Goal: Browse casually

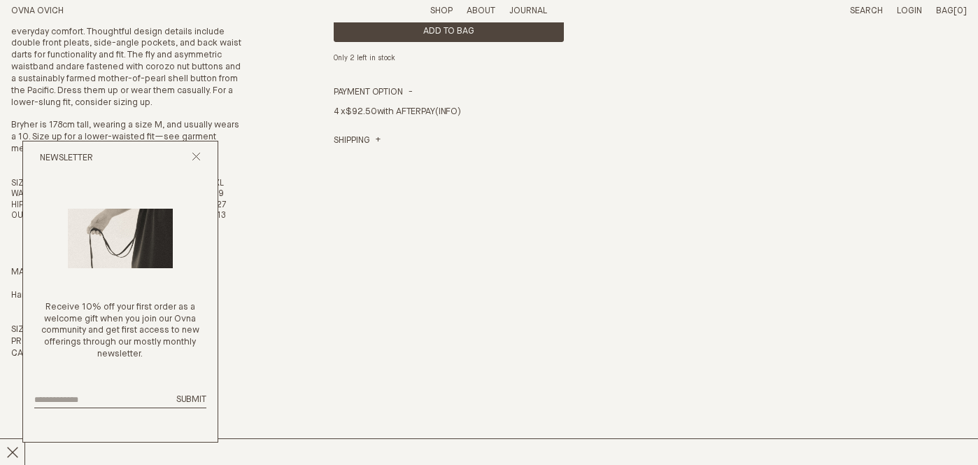
scroll to position [521, 0]
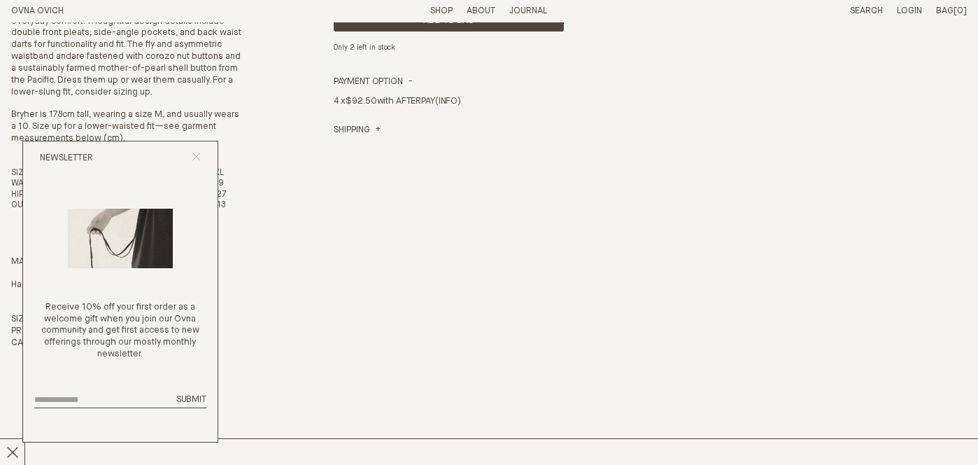
click at [194, 153] on icon "Close popup" at bounding box center [196, 156] width 9 height 9
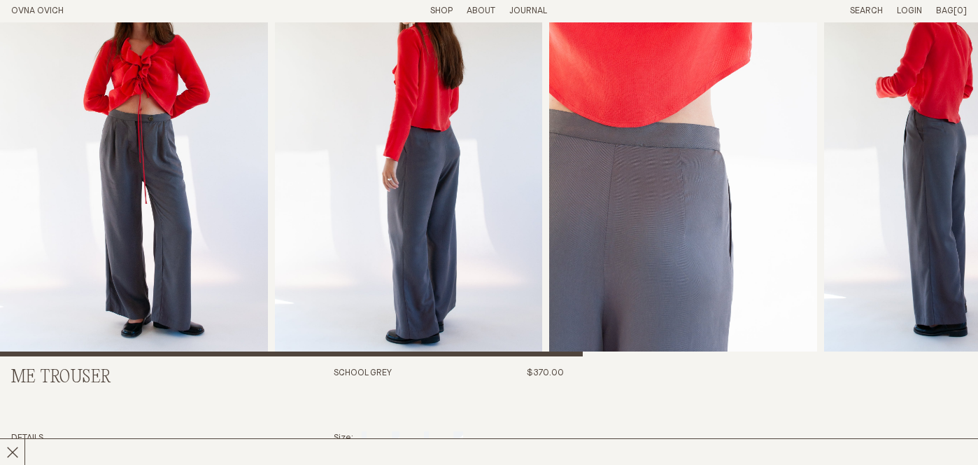
scroll to position [0, 0]
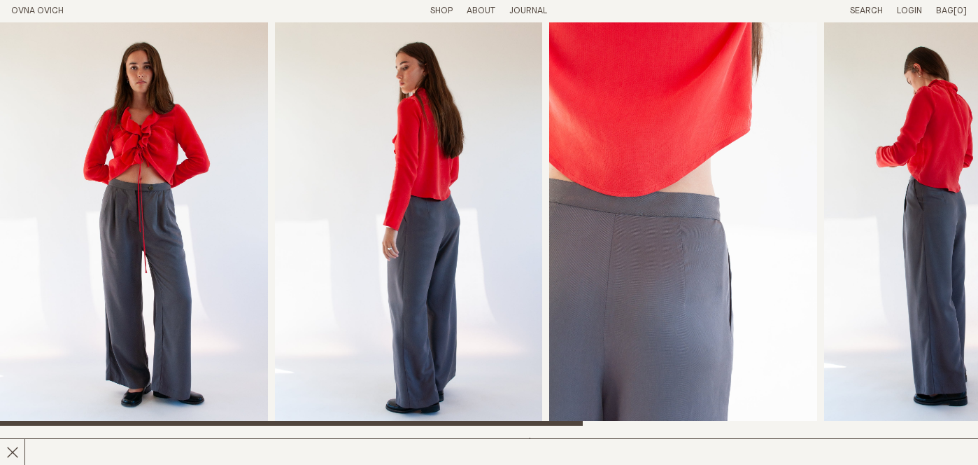
click at [430, 9] on link "Shop" at bounding box center [441, 10] width 22 height 9
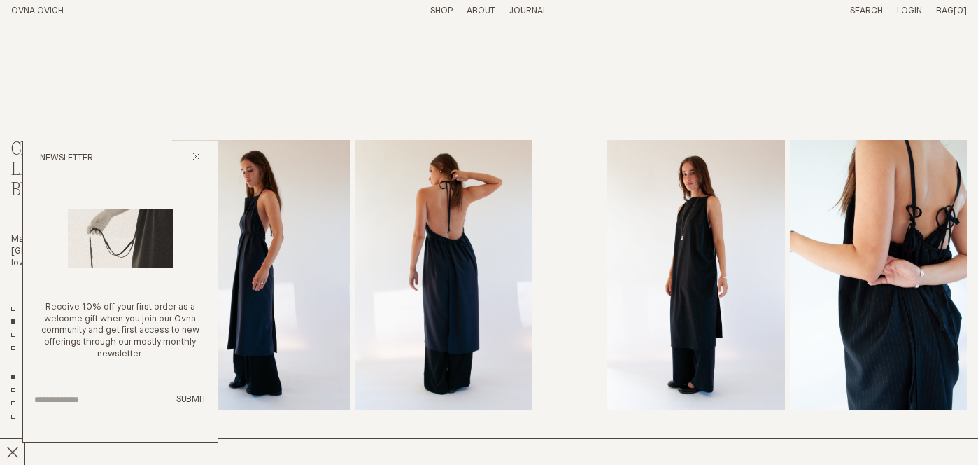
click at [190, 155] on div "Newsletter" at bounding box center [120, 158] width 194 height 34
click at [198, 155] on icon "Close popup" at bounding box center [196, 156] width 9 height 9
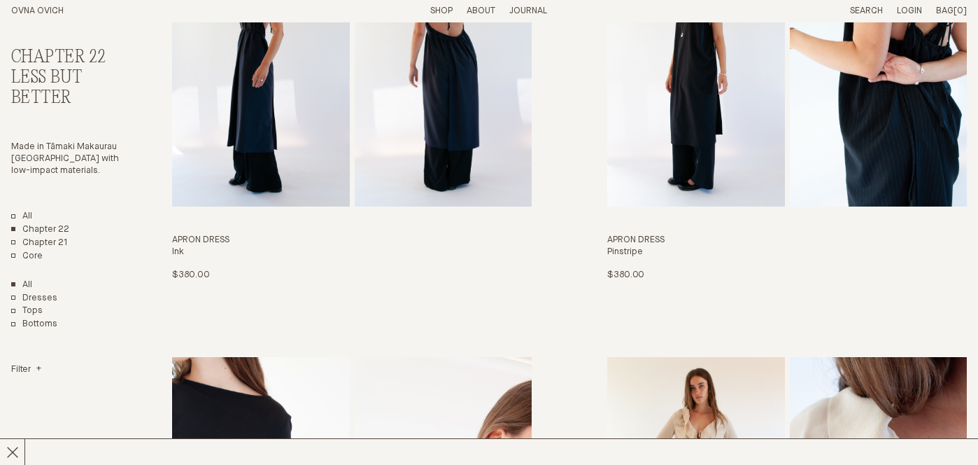
scroll to position [205, 0]
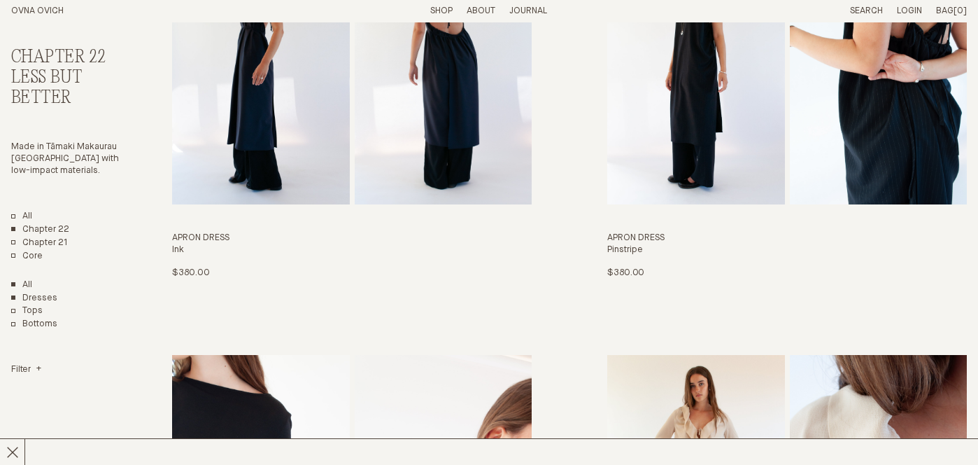
click at [51, 298] on link "Dresses" at bounding box center [34, 298] width 46 height 12
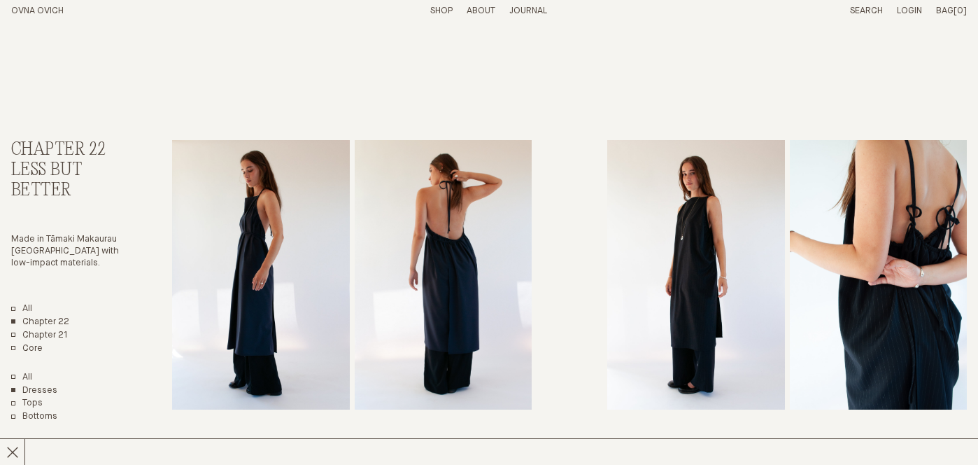
click at [52, 10] on link "OVNA OVICH" at bounding box center [37, 10] width 52 height 9
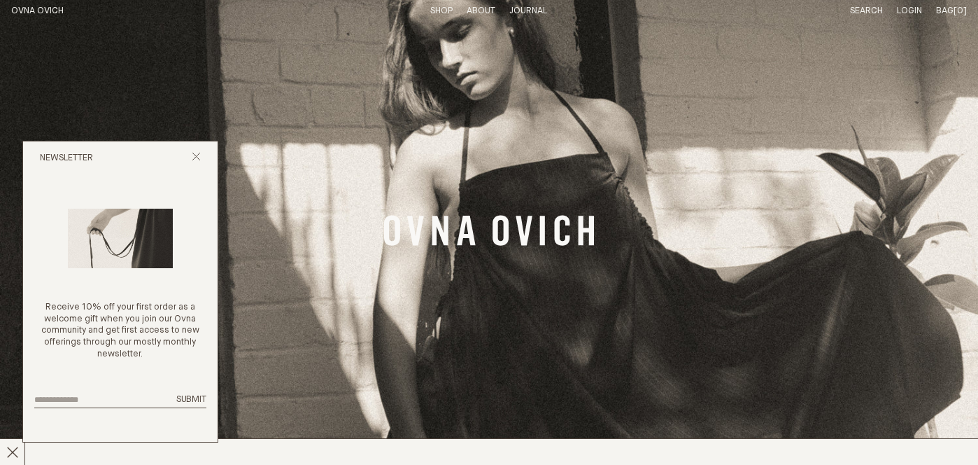
click at [201, 154] on div "Newsletter" at bounding box center [120, 158] width 194 height 34
click at [195, 157] on icon "Close popup" at bounding box center [196, 156] width 9 height 9
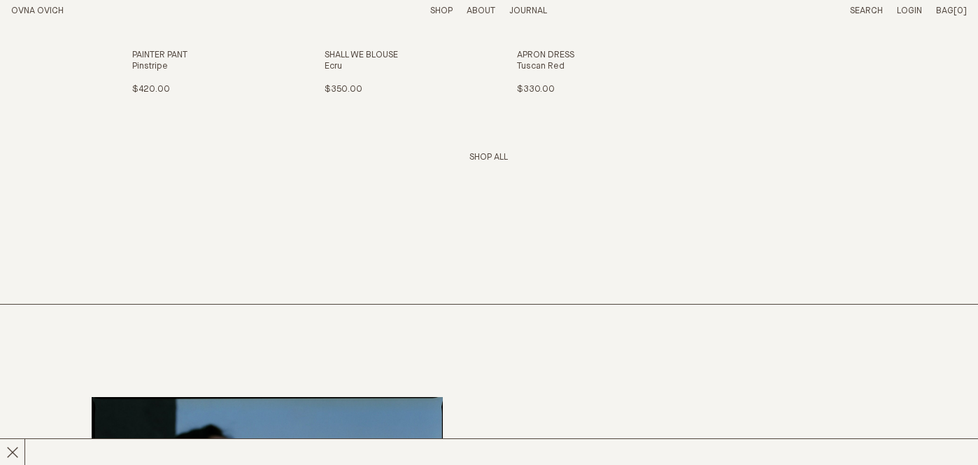
scroll to position [1942, 0]
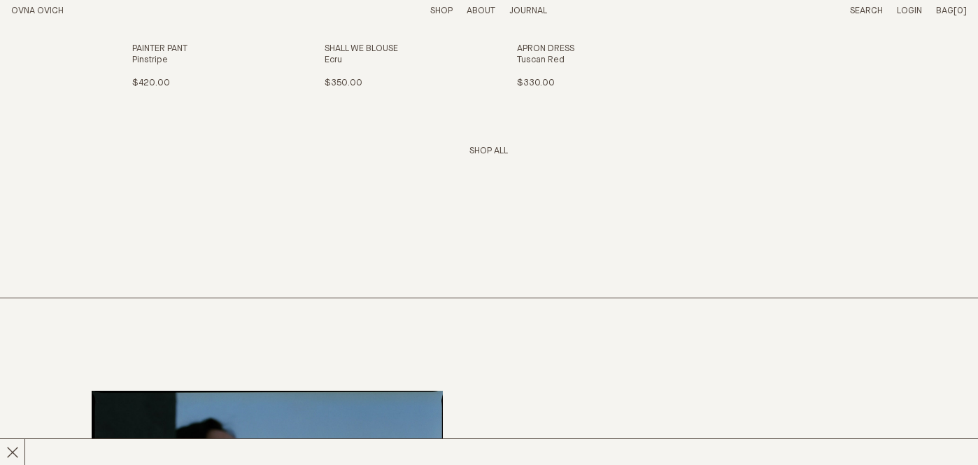
click at [488, 148] on link "Shop All" at bounding box center [488, 150] width 38 height 9
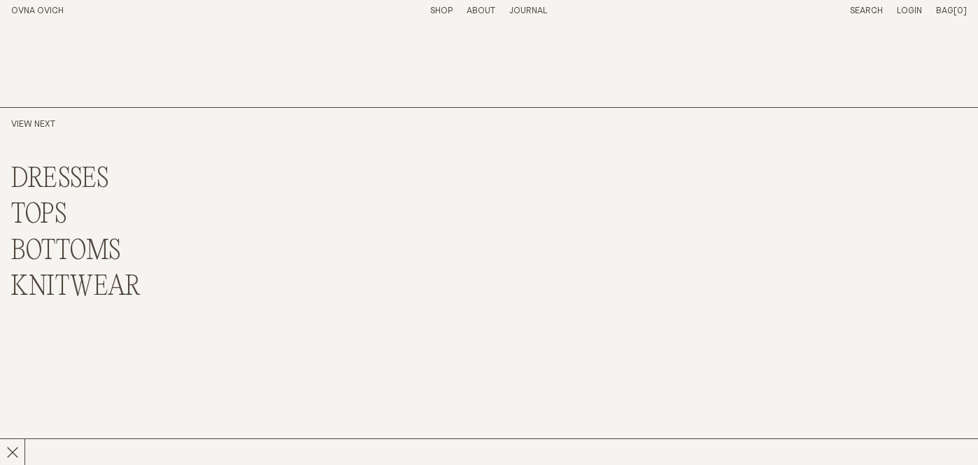
scroll to position [3499, 0]
